Goal: Task Accomplishment & Management: Complete application form

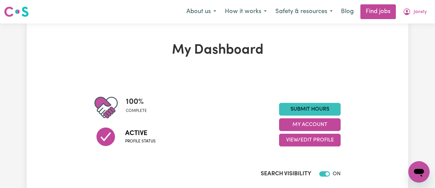
click at [329, 102] on div "100 % complete Active Profile status Submit Hours My Account View/Edit Profile" at bounding box center [217, 125] width 246 height 58
click at [325, 108] on link "Submit Hours" at bounding box center [310, 109] width 62 height 13
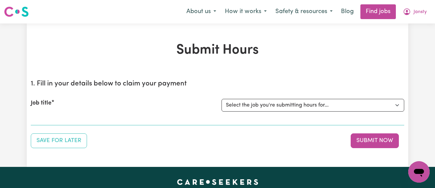
click at [278, 97] on div "Job title Select the job you're submitting hours for... [[PERSON_NAME]] [DEMOGR…" at bounding box center [217, 105] width 373 height 29
click at [276, 99] on select "Select the job you're submitting hours for... [[PERSON_NAME]] [DEMOGRAPHIC_DATA…" at bounding box center [312, 105] width 183 height 13
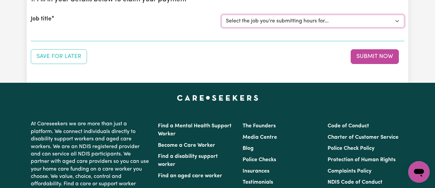
scroll to position [85, 0]
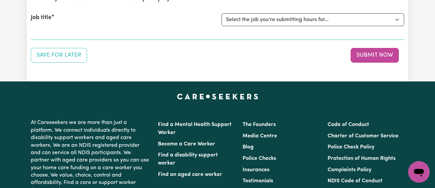
click at [252, 27] on div "Job title Select the job you're submitting hours for... [[PERSON_NAME]] [DEMOGR…" at bounding box center [217, 19] width 373 height 29
click at [258, 16] on select "Select the job you're submitting hours for... [[PERSON_NAME]] [DEMOGRAPHIC_DATA…" at bounding box center [312, 19] width 183 height 13
select select "8504"
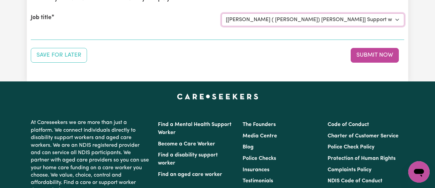
click at [221, 13] on select "Select the job you're submitting hours for... [[PERSON_NAME]] [DEMOGRAPHIC_DATA…" at bounding box center [312, 19] width 183 height 13
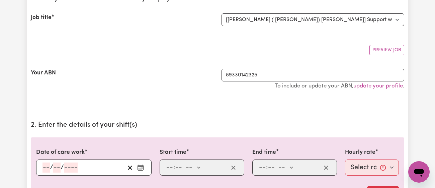
click at [194, 58] on section "1. Fill in your details below to claim your payment Job title Select the job yo…" at bounding box center [217, 49] width 373 height 121
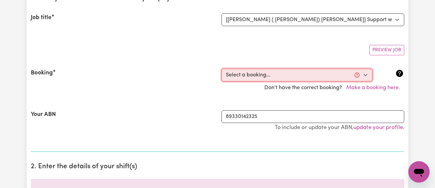
click at [265, 73] on select "Select a booking... [DATE] 01:00pm to 02:30pm (RECURRING) [DATE] 01:00pm to 02:…" at bounding box center [296, 75] width 151 height 13
select select "352052"
click at [221, 69] on select "Select a booking... [DATE] 01:00pm to 02:30pm (RECURRING) [DATE] 01:00pm to 02:…" at bounding box center [296, 75] width 151 height 13
type input "[DATE]"
type input "25"
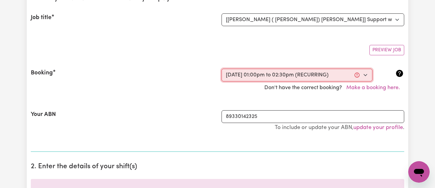
type input "9"
type input "2025"
type input "13:00"
type input "1"
type input "0"
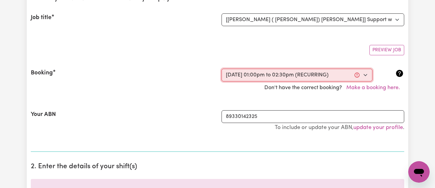
select select "pm"
type input "14:30"
type input "2"
type input "30"
select select "pm"
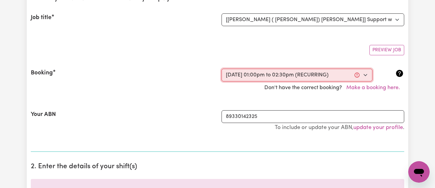
select select "41.75-Weekday"
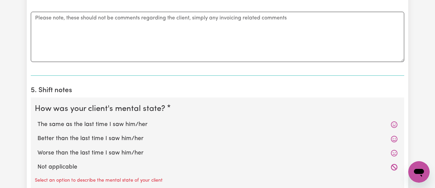
scroll to position [473, 0]
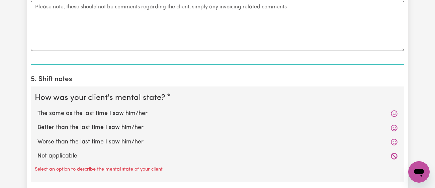
click at [150, 127] on label "Better than the last time I saw him/her" at bounding box center [217, 127] width 360 height 9
click at [37, 123] on input "Better than the last time I saw him/her" at bounding box center [37, 123] width 0 height 0
radio input "true"
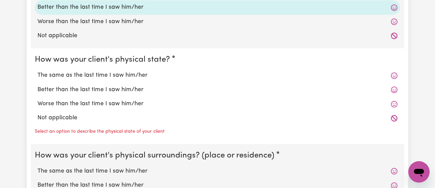
scroll to position [594, 0]
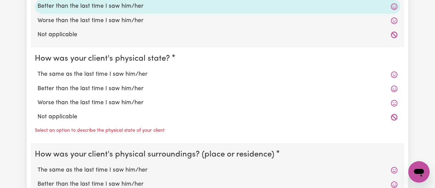
click at [139, 88] on label "Better than the last time I saw him/her" at bounding box center [217, 88] width 360 height 9
click at [37, 84] on input "Better than the last time I saw him/her" at bounding box center [37, 84] width 0 height 0
radio input "true"
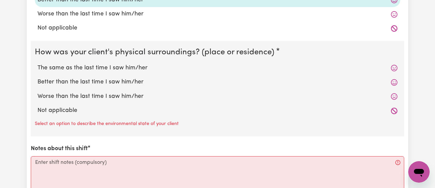
click at [142, 81] on label "Better than the last time I saw him/her" at bounding box center [217, 82] width 360 height 9
click at [37, 78] on input "Better than the last time I saw him/her" at bounding box center [37, 77] width 0 height 0
radio input "true"
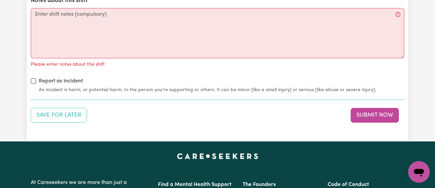
scroll to position [818, 0]
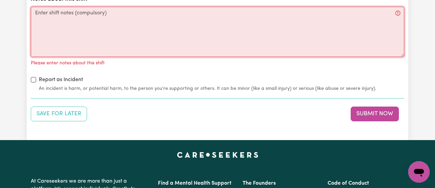
click at [162, 30] on textarea "Notes about this shift" at bounding box center [217, 32] width 373 height 50
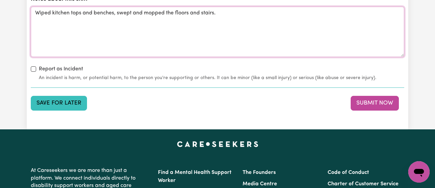
type textarea "Wiped kitchen tops and benches, swept and mopped the floors and stairs."
click at [77, 96] on button "Save for Later" at bounding box center [59, 103] width 56 height 15
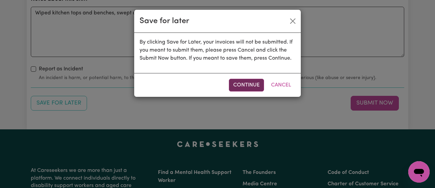
click at [243, 81] on button "Continue" at bounding box center [246, 85] width 35 height 13
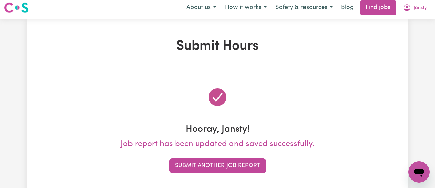
scroll to position [0, 0]
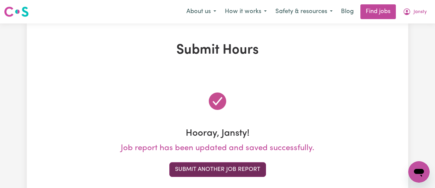
click at [225, 169] on button "Submit Another Job Report" at bounding box center [217, 169] width 97 height 15
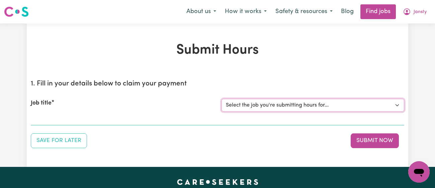
click at [268, 103] on select "Select the job you're submitting hours for... [[PERSON_NAME]] [DEMOGRAPHIC_DATA…" at bounding box center [312, 105] width 183 height 13
select select "13218"
click at [221, 99] on select "Select the job you're submitting hours for... [[PERSON_NAME]] [DEMOGRAPHIC_DATA…" at bounding box center [312, 105] width 183 height 13
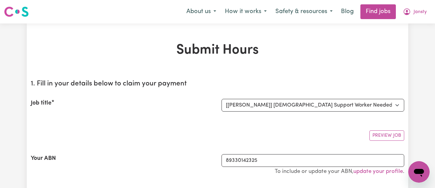
click at [199, 81] on h2 "1. Fill in your details below to claim your payment" at bounding box center [217, 84] width 373 height 8
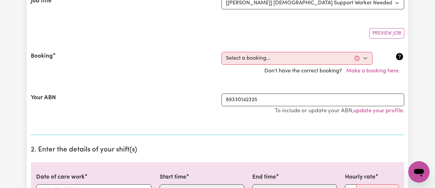
scroll to position [102, 0]
click at [236, 65] on div "Don't have the correct booking? Make a booking here." at bounding box center [217, 71] width 381 height 13
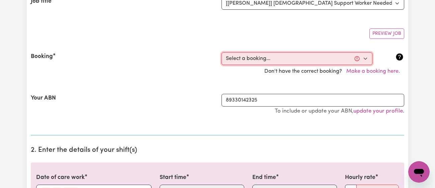
click at [239, 59] on select "Select a booking... [DATE] 02:30pm to 03:30pm (RECURRING) [DATE] 02:30pm to 03:…" at bounding box center [296, 58] width 151 height 13
select select "352574"
click at [221, 52] on select "Select a booking... [DATE] 02:30pm to 03:30pm (RECURRING) [DATE] 02:30pm to 03:…" at bounding box center [296, 58] width 151 height 13
type input "[DATE]"
type input "25"
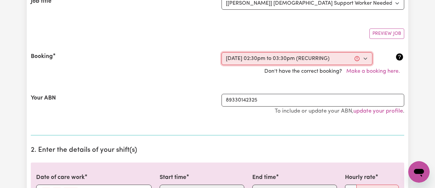
type input "9"
type input "2025"
type input "14:30"
type input "2"
type input "30"
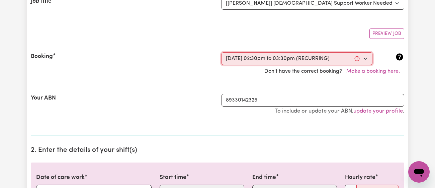
select select "pm"
type input "15:30"
type input "3"
type input "30"
select select "pm"
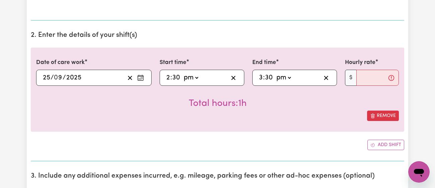
scroll to position [217, 0]
click at [371, 80] on input "Hourly rate" at bounding box center [377, 77] width 42 height 16
type input "42"
click at [309, 114] on div "Remove" at bounding box center [217, 115] width 363 height 10
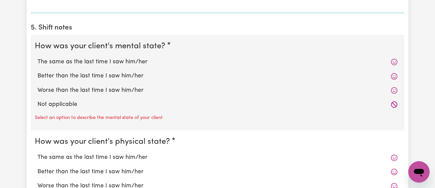
scroll to position [526, 0]
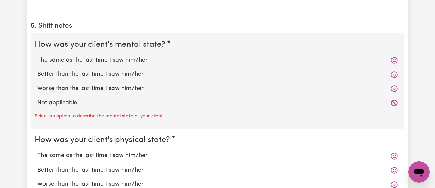
click at [136, 71] on label "Better than the last time I saw him/her" at bounding box center [217, 74] width 360 height 9
click at [37, 70] on input "Better than the last time I saw him/her" at bounding box center [37, 70] width 0 height 0
radio input "true"
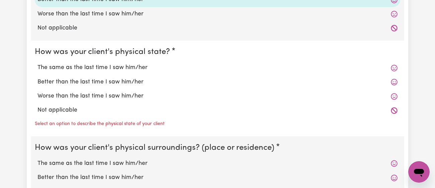
scroll to position [601, 0]
click at [134, 92] on label "Worse than the last time I saw him/her" at bounding box center [217, 95] width 360 height 9
click at [37, 91] on input "Worse than the last time I saw him/her" at bounding box center [37, 91] width 0 height 0
radio input "true"
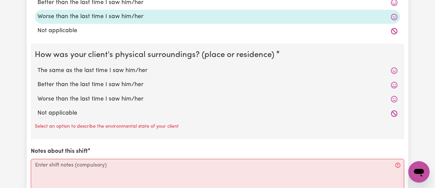
click at [139, 69] on label "The same as the last time I saw him/her" at bounding box center [217, 70] width 360 height 9
click at [37, 66] on input "The same as the last time I saw him/her" at bounding box center [37, 66] width 0 height 0
radio input "true"
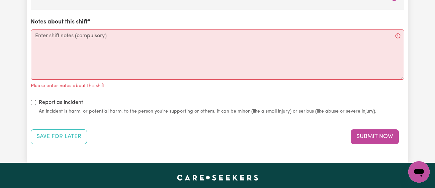
scroll to position [801, 0]
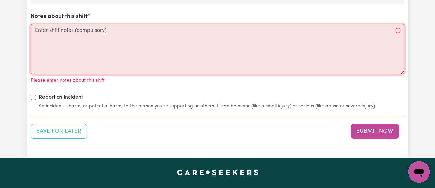
click at [139, 69] on textarea "Notes about this shift" at bounding box center [217, 49] width 373 height 50
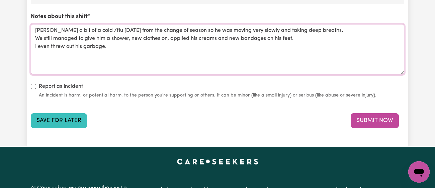
type textarea "[PERSON_NAME] a bit of a cold /flu [DATE] from the change of season so he was m…"
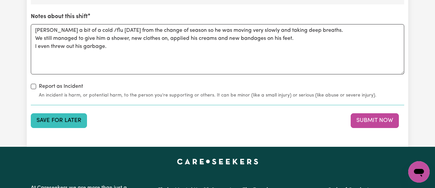
click at [75, 114] on button "Save for Later" at bounding box center [59, 120] width 56 height 15
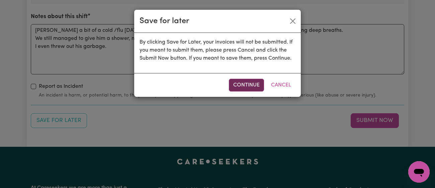
click at [235, 84] on button "Continue" at bounding box center [246, 85] width 35 height 13
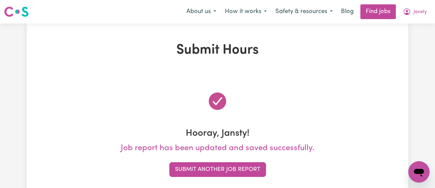
scroll to position [0, 0]
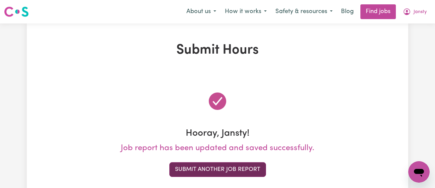
click at [222, 164] on button "Submit Another Job Report" at bounding box center [217, 169] width 97 height 15
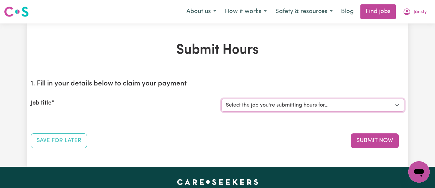
click at [269, 107] on select "Select the job you're submitting hours for... [[PERSON_NAME]] [DEMOGRAPHIC_DATA…" at bounding box center [312, 105] width 183 height 13
select select "11718"
click at [221, 99] on select "Select the job you're submitting hours for... [[PERSON_NAME]] [DEMOGRAPHIC_DATA…" at bounding box center [312, 105] width 183 height 13
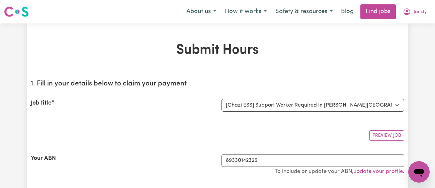
click at [202, 117] on div "Job title Select the job you're submitting hours for... [[PERSON_NAME]] [DEMOGR…" at bounding box center [217, 105] width 373 height 29
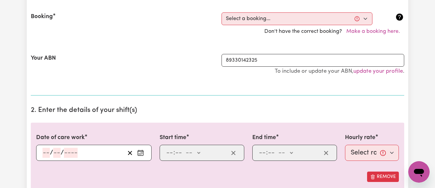
scroll to position [142, 0]
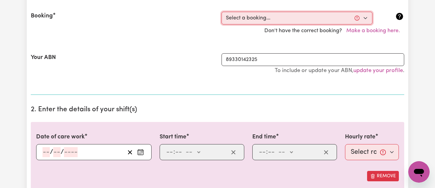
click at [257, 12] on select "Select a booking... [DATE] 11:00am to 01:00pm (RECURRING) [DATE] 11:00am to 01:…" at bounding box center [296, 18] width 151 height 13
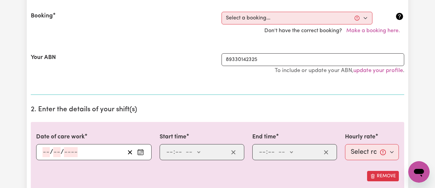
click at [202, 34] on div "Don't have the correct booking? Make a booking here." at bounding box center [217, 30] width 381 height 13
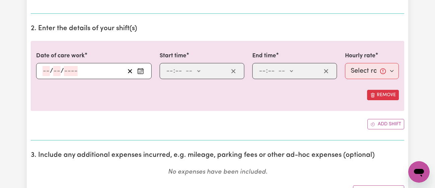
click at [138, 69] on icon "Enter the date of care work" at bounding box center [140, 71] width 7 height 7
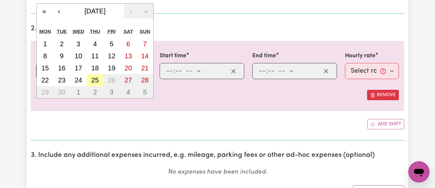
click at [97, 81] on abbr "25" at bounding box center [94, 79] width 7 height 7
type input "[DATE]"
type input "25"
type input "9"
type input "2025"
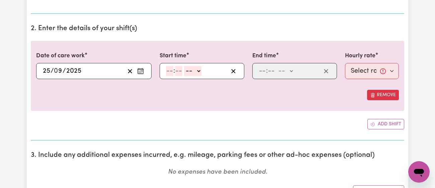
click at [172, 72] on input "number" at bounding box center [169, 71] width 7 height 10
type input "3"
type input "30"
click at [194, 67] on select "-- am pm" at bounding box center [190, 71] width 17 height 10
select select "pm"
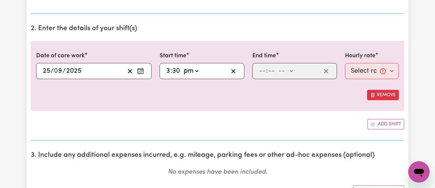
click at [182, 66] on select "-- am pm" at bounding box center [190, 71] width 17 height 10
type input "15:30"
click at [260, 72] on input "number" at bounding box center [262, 71] width 7 height 10
type input "5"
type input "30"
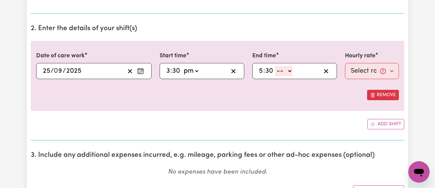
click at [285, 69] on select "-- am pm" at bounding box center [283, 71] width 17 height 10
select select "pm"
click at [275, 66] on select "-- am pm" at bounding box center [283, 71] width 17 height 10
type input "17:30"
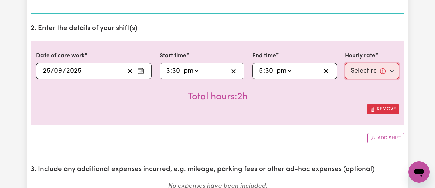
click at [361, 64] on select "Select rate... $43.00 (Weekday) $72.00 (Public Holiday)" at bounding box center [372, 71] width 54 height 16
select select "43-Weekday"
click at [345, 63] on select "Select rate... $43.00 (Weekday) $72.00 (Public Holiday)" at bounding box center [372, 71] width 54 height 16
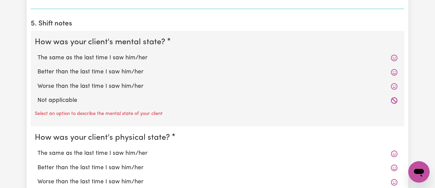
scroll to position [529, 0]
click at [132, 56] on label "The same as the last time I saw him/her" at bounding box center [217, 57] width 360 height 9
click at [37, 53] on input "The same as the last time I saw him/her" at bounding box center [37, 53] width 0 height 0
radio input "true"
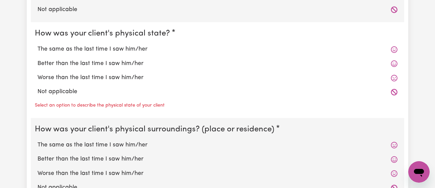
scroll to position [621, 0]
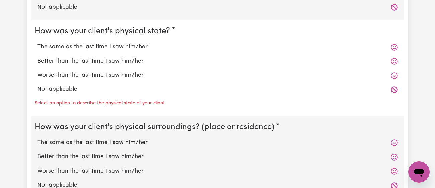
click at [136, 47] on label "The same as the last time I saw him/her" at bounding box center [217, 46] width 360 height 9
click at [37, 42] on input "The same as the last time I saw him/her" at bounding box center [37, 42] width 0 height 0
radio input "true"
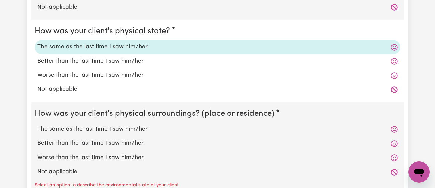
scroll to position [685, 0]
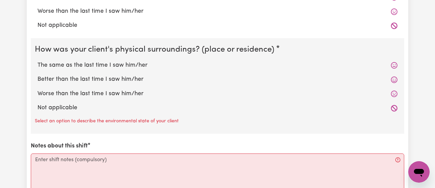
click at [132, 64] on label "The same as the last time I saw him/her" at bounding box center [217, 65] width 360 height 9
click at [37, 61] on input "The same as the last time I saw him/her" at bounding box center [37, 61] width 0 height 0
radio input "true"
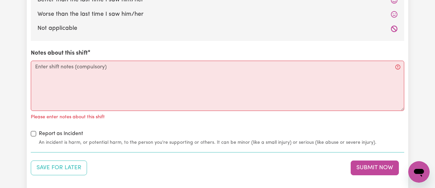
scroll to position [766, 0]
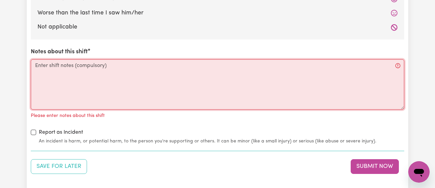
click at [132, 64] on textarea "Notes about this shift" at bounding box center [217, 84] width 373 height 50
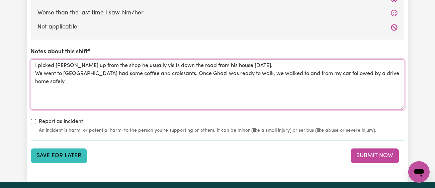
type textarea "I picked [PERSON_NAME] up from the shop he usually visits down the road from hi…"
click at [68, 157] on button "Save for Later" at bounding box center [59, 155] width 56 height 15
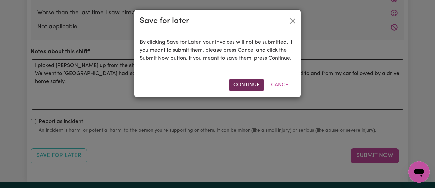
click at [232, 87] on button "Continue" at bounding box center [246, 85] width 35 height 13
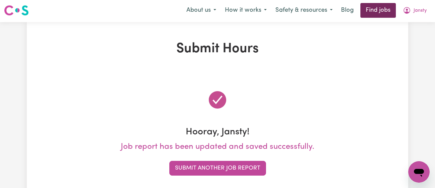
scroll to position [0, 0]
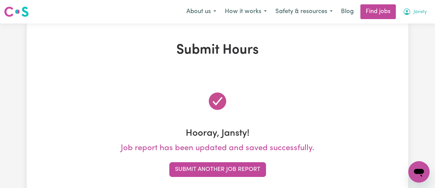
click at [409, 11] on icon "My Account" at bounding box center [407, 12] width 8 height 8
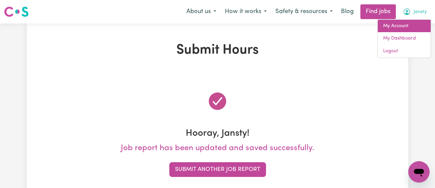
click at [398, 26] on link "My Account" at bounding box center [404, 26] width 53 height 13
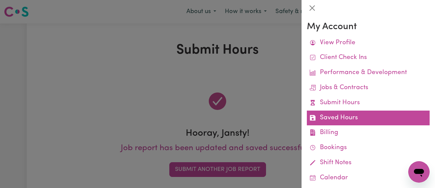
click at [350, 117] on link "Saved Hours" at bounding box center [368, 117] width 123 height 15
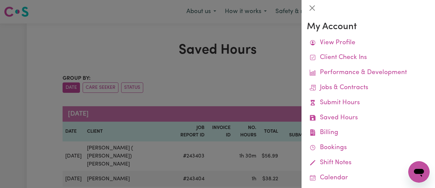
click at [214, 50] on div at bounding box center [217, 94] width 435 height 188
